Goal: Task Accomplishment & Management: Manage account settings

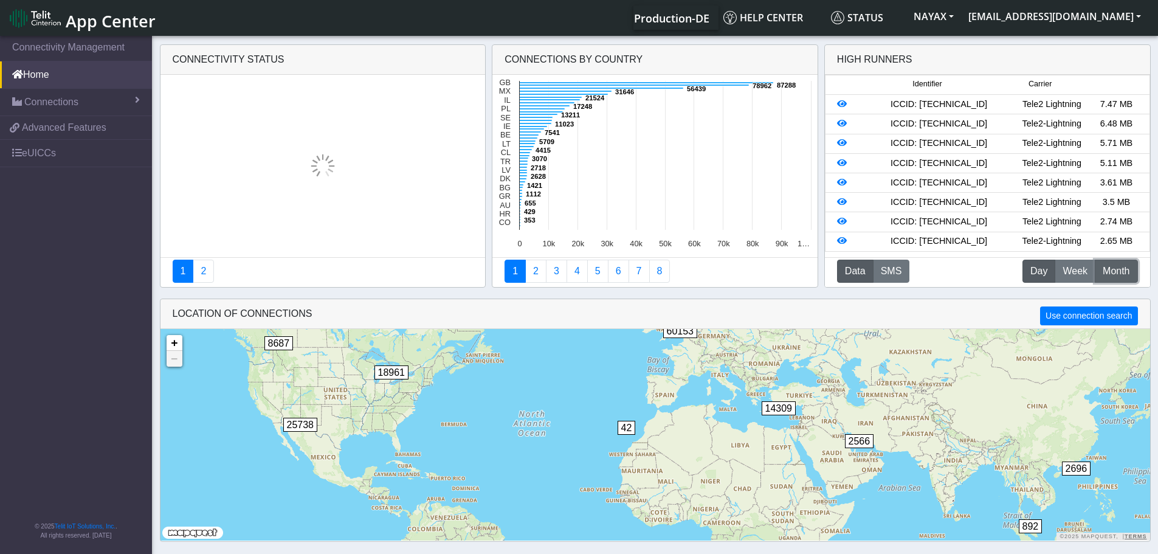
click at [1106, 271] on span "Month" at bounding box center [1116, 271] width 27 height 15
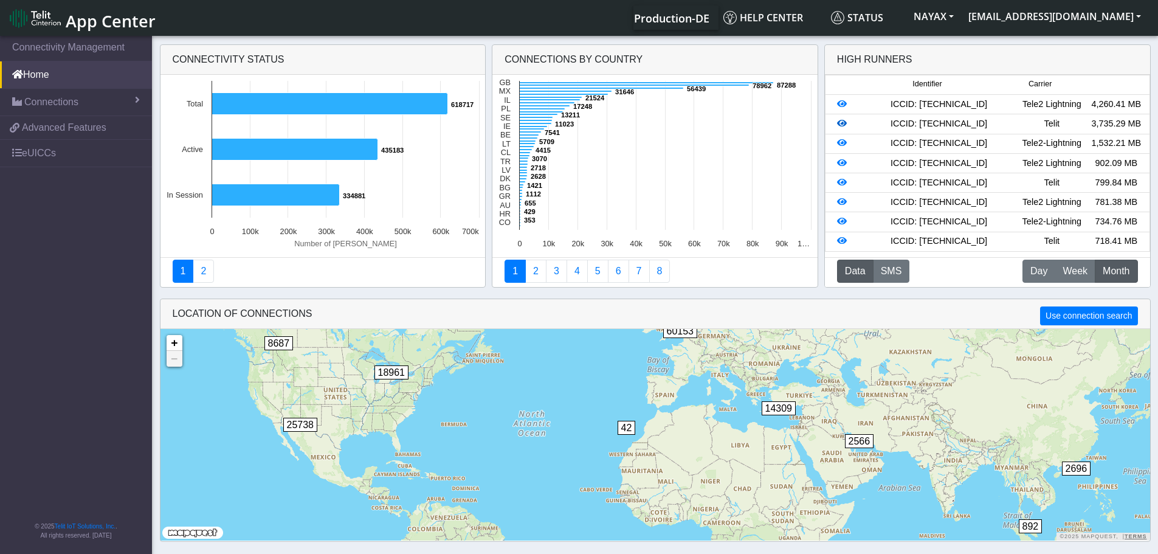
drag, startPoint x: 1034, startPoint y: 195, endPoint x: 841, endPoint y: 134, distance: 202.1
click at [841, 128] on icon at bounding box center [842, 123] width 10 height 9
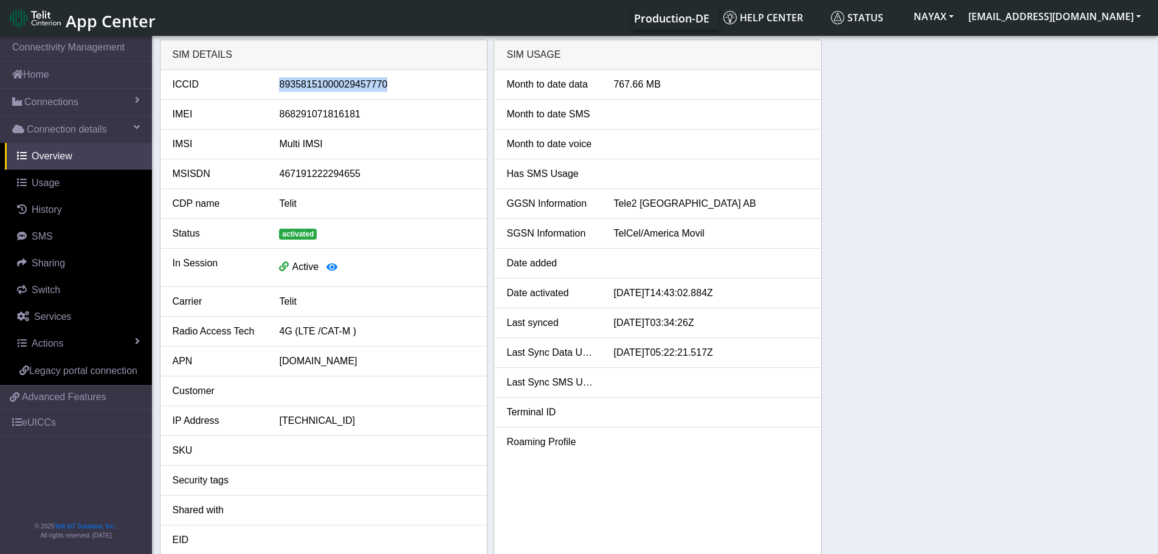
drag, startPoint x: 385, startPoint y: 83, endPoint x: 280, endPoint y: 82, distance: 105.2
click at [280, 82] on div "89358151000029457770" at bounding box center [377, 84] width 214 height 15
copy div "89358151000029457770"
click at [329, 269] on icon "button" at bounding box center [331, 267] width 11 height 10
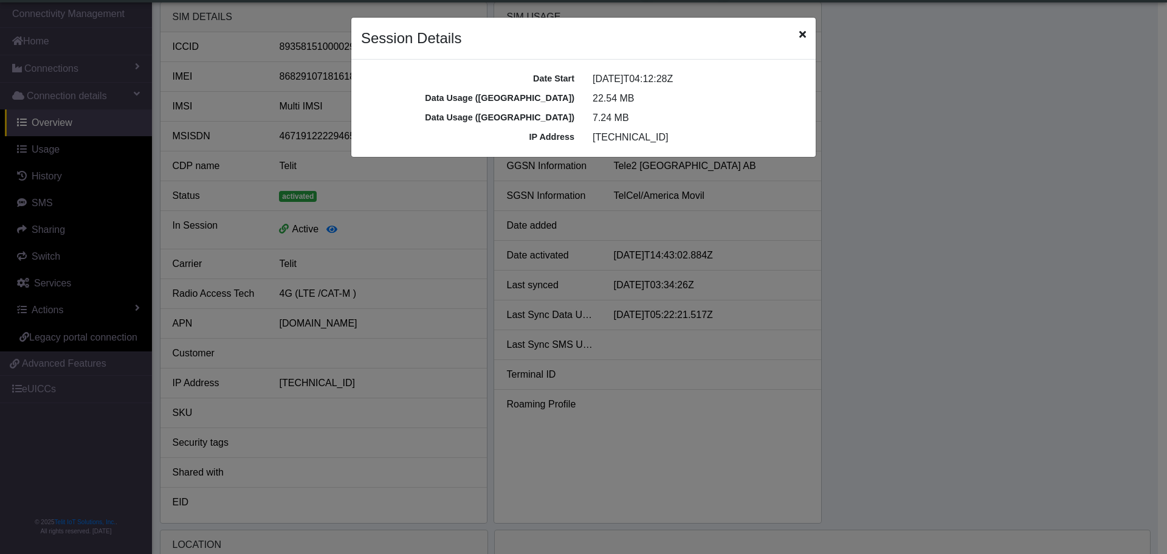
click at [802, 37] on icon "Close" at bounding box center [802, 34] width 7 height 10
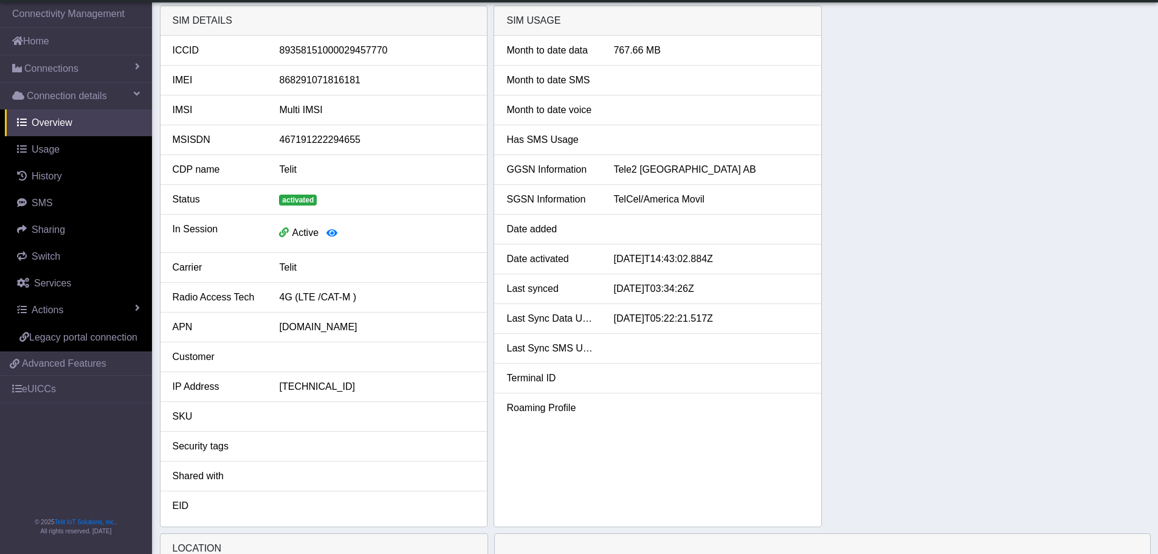
scroll to position [0, 0]
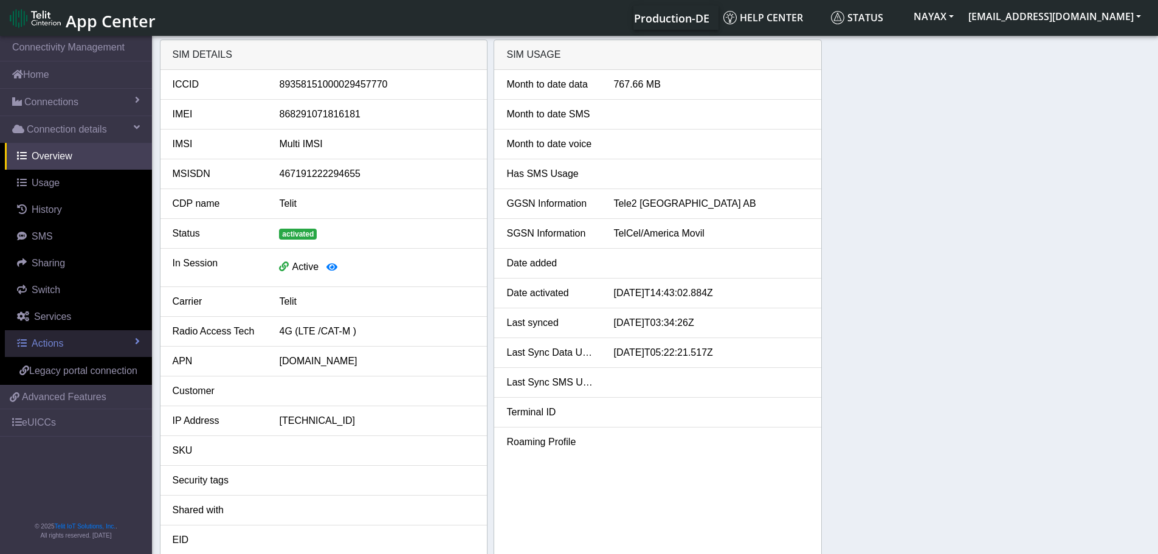
click at [93, 343] on link "Actions" at bounding box center [78, 343] width 147 height 27
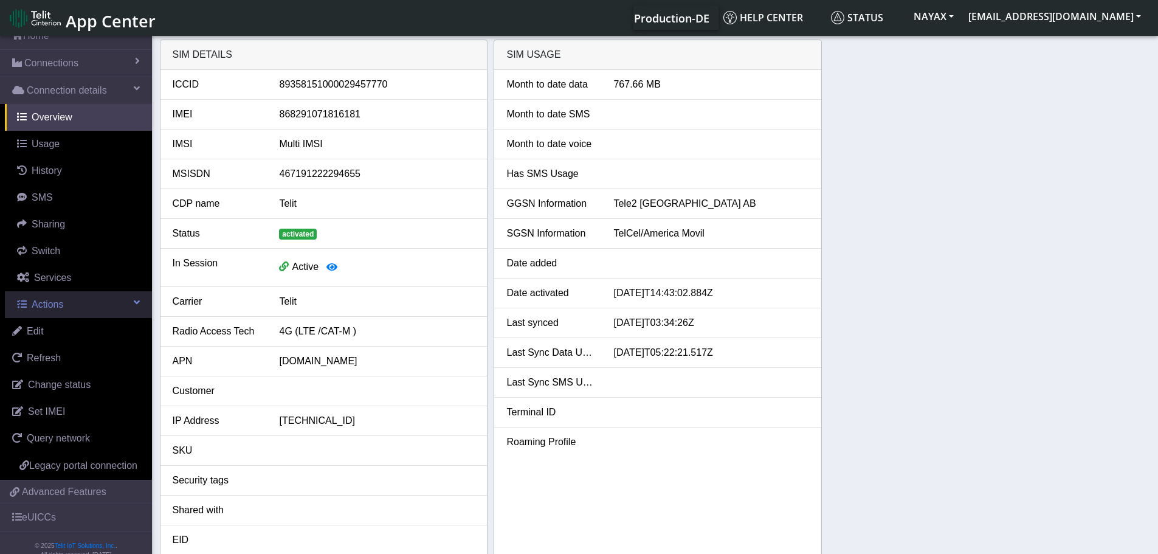
scroll to position [61, 0]
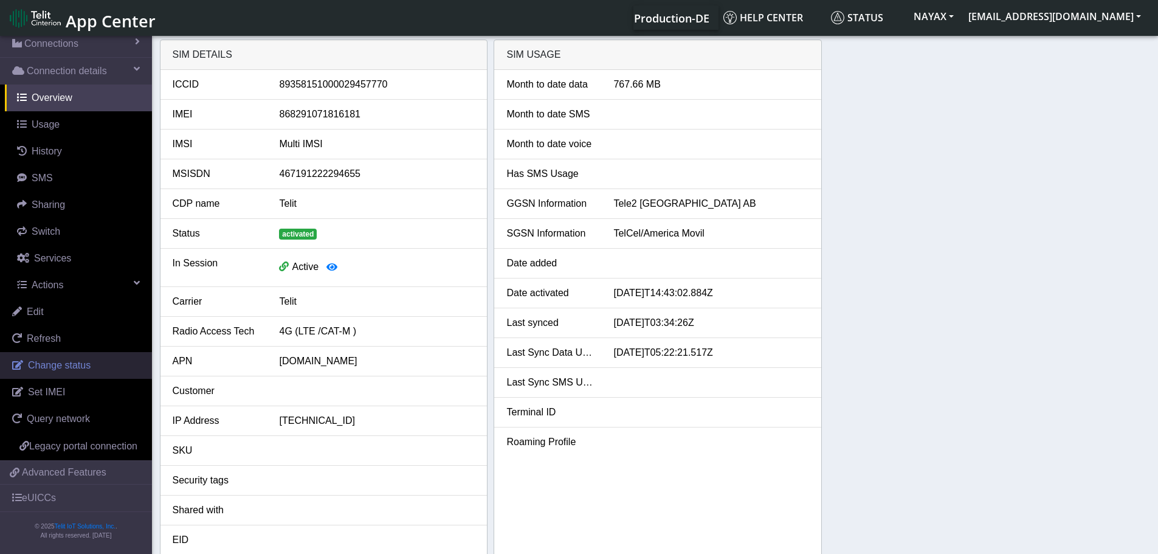
click at [86, 362] on span "Change status" at bounding box center [59, 365] width 63 height 10
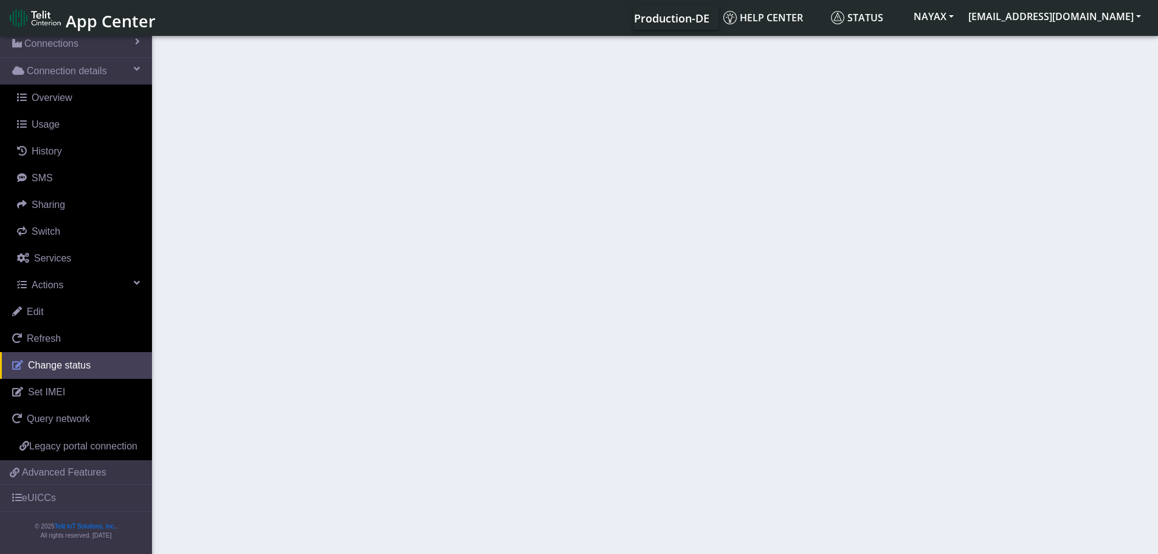
select select "activated"
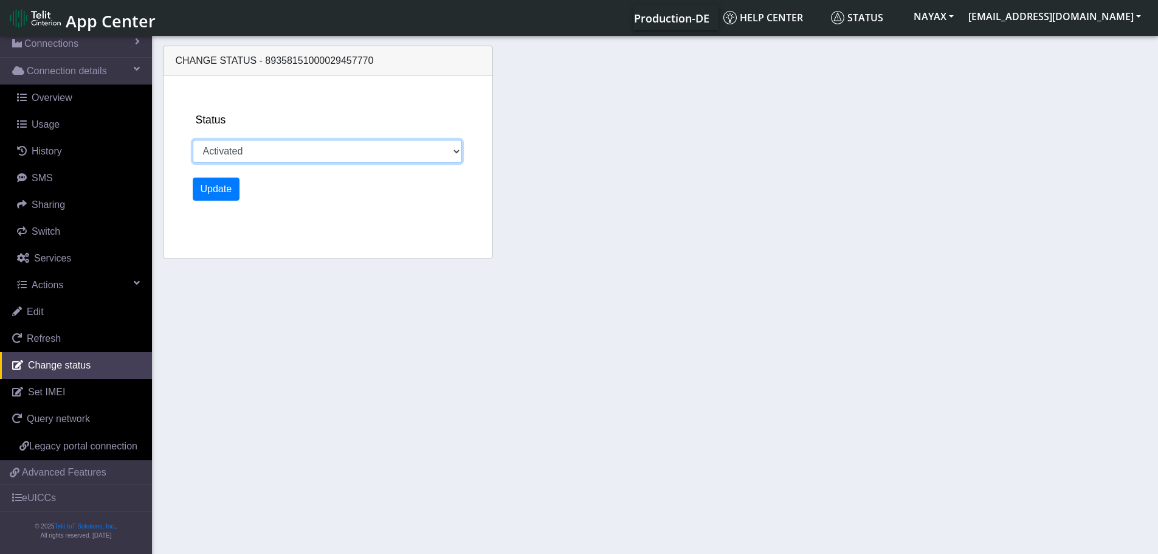
click at [324, 151] on select "Activated Deactivated" at bounding box center [328, 151] width 270 height 23
click at [460, 119] on div "Status Activated Deactivated" at bounding box center [343, 137] width 300 height 51
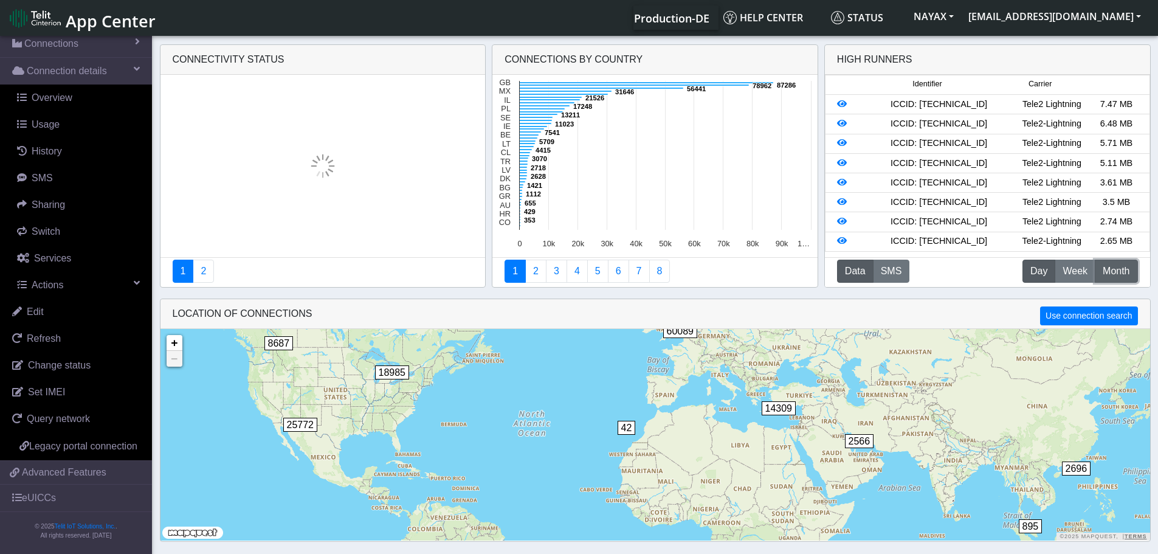
click at [1120, 273] on span "Month" at bounding box center [1116, 271] width 27 height 15
click at [1043, 272] on span "Day" at bounding box center [1038, 271] width 17 height 15
click at [1055, 275] on button "D Day" at bounding box center [1038, 271] width 33 height 23
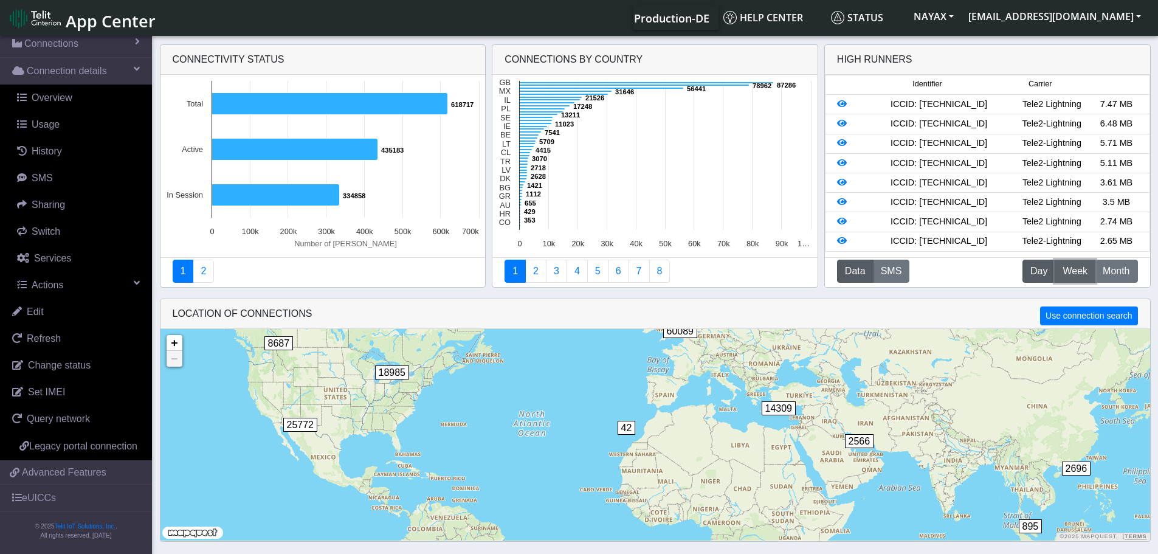
click at [1064, 274] on span "Week" at bounding box center [1075, 271] width 25 height 15
click at [1119, 275] on span "Month" at bounding box center [1116, 271] width 27 height 15
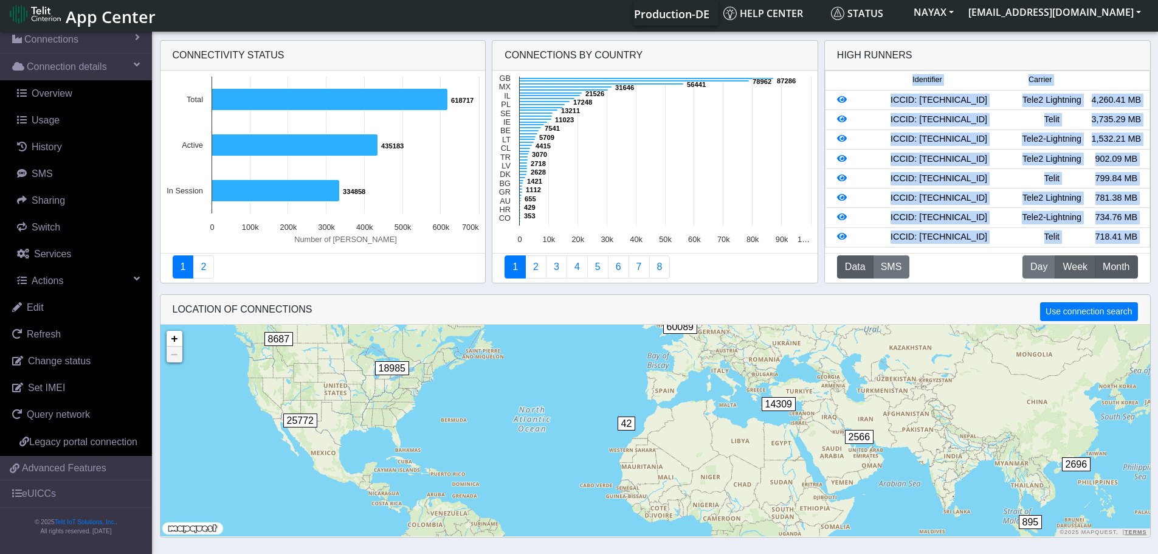
scroll to position [60, 0]
drag, startPoint x: 839, startPoint y: 80, endPoint x: 1139, endPoint y: 243, distance: 341.1
click at [1139, 243] on ul "Identifier Carrier ICCID: [TECHNICAL_ID] Tele2 Lightning 4,260.41 MB ICCID: [TE…" at bounding box center [987, 159] width 325 height 177
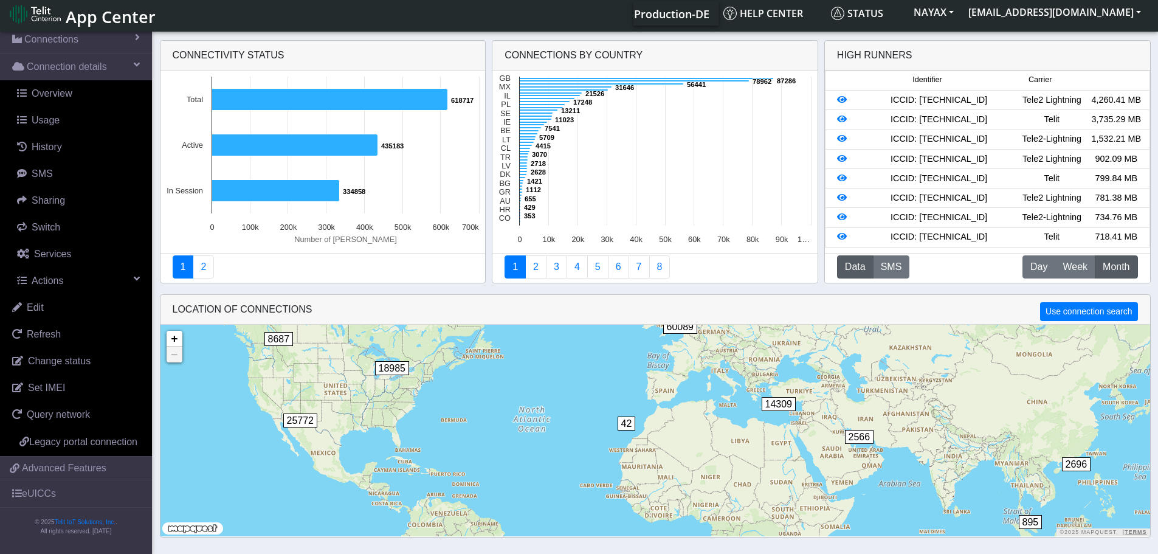
click at [794, 33] on section "Connectivity Management Home Connections List Map Connection details Overview U…" at bounding box center [579, 291] width 1158 height 525
click at [1120, 264] on span "Month" at bounding box center [1116, 267] width 27 height 15
